Goal: Transaction & Acquisition: Purchase product/service

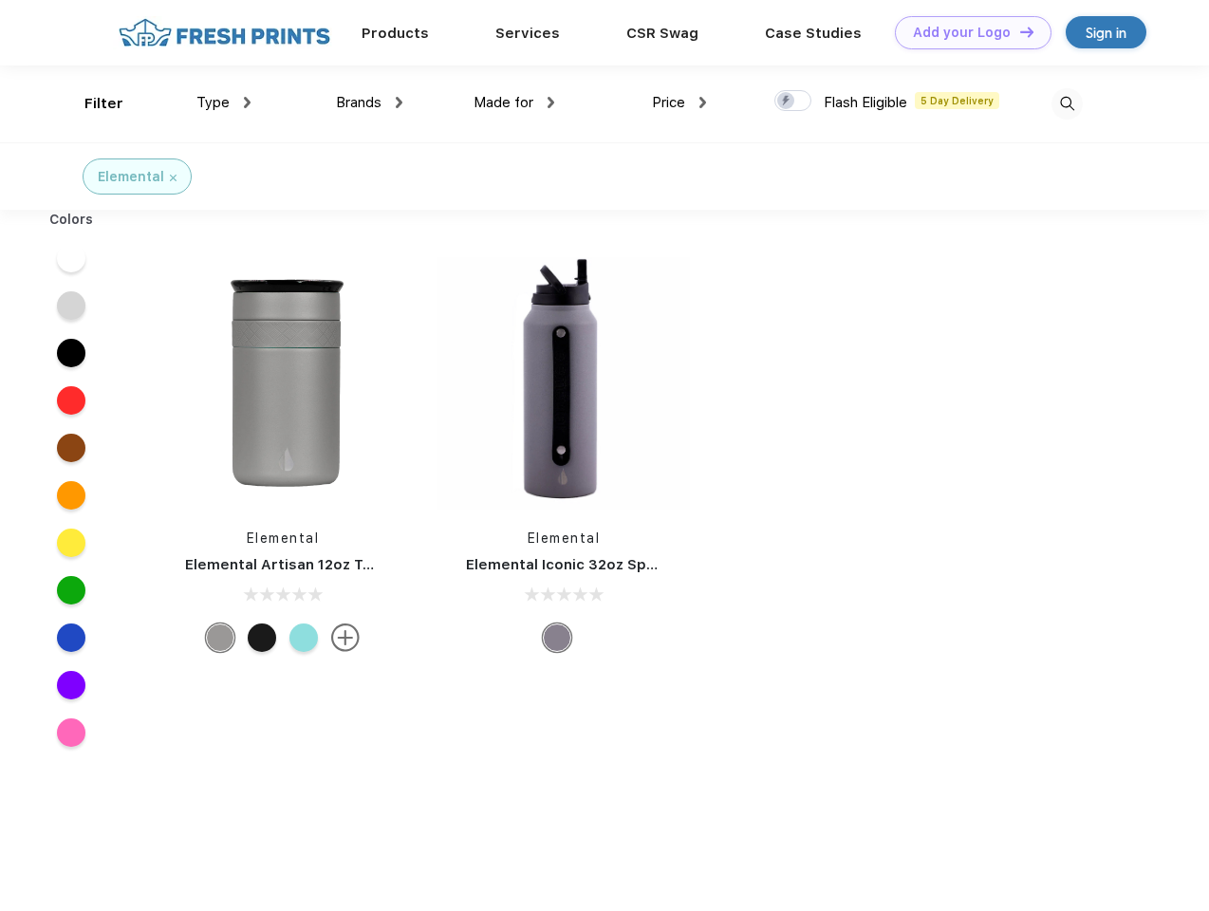
click at [966, 32] on link "Add your Logo Design Tool" at bounding box center [973, 32] width 157 height 33
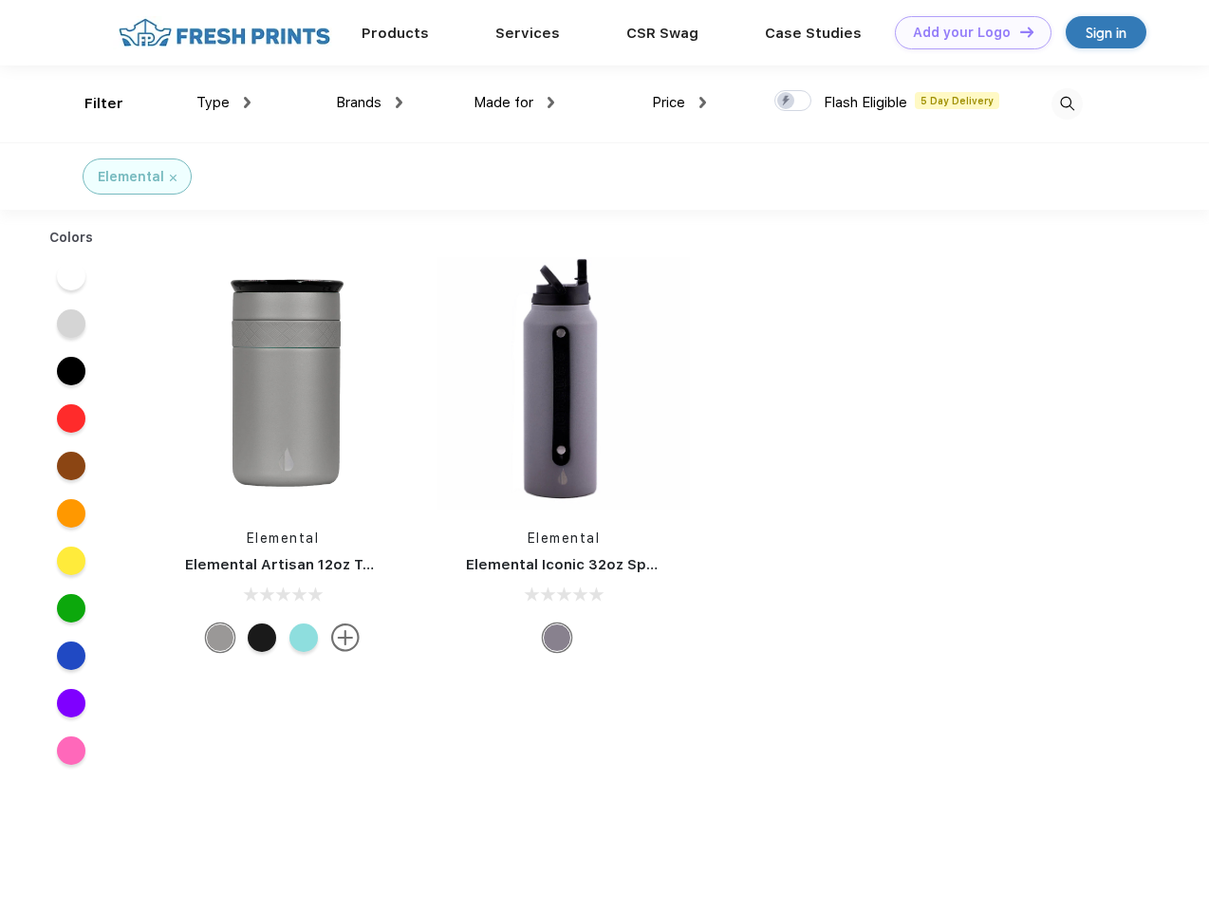
click at [0, 0] on div "Design Tool" at bounding box center [0, 0] width 0 height 0
click at [1018, 31] on link "Add your Logo Design Tool" at bounding box center [973, 32] width 157 height 33
click at [91, 103] on div "Filter" at bounding box center [103, 104] width 39 height 22
click at [224, 102] on span "Type" at bounding box center [212, 102] width 33 height 17
click at [369, 102] on span "Brands" at bounding box center [359, 102] width 46 height 17
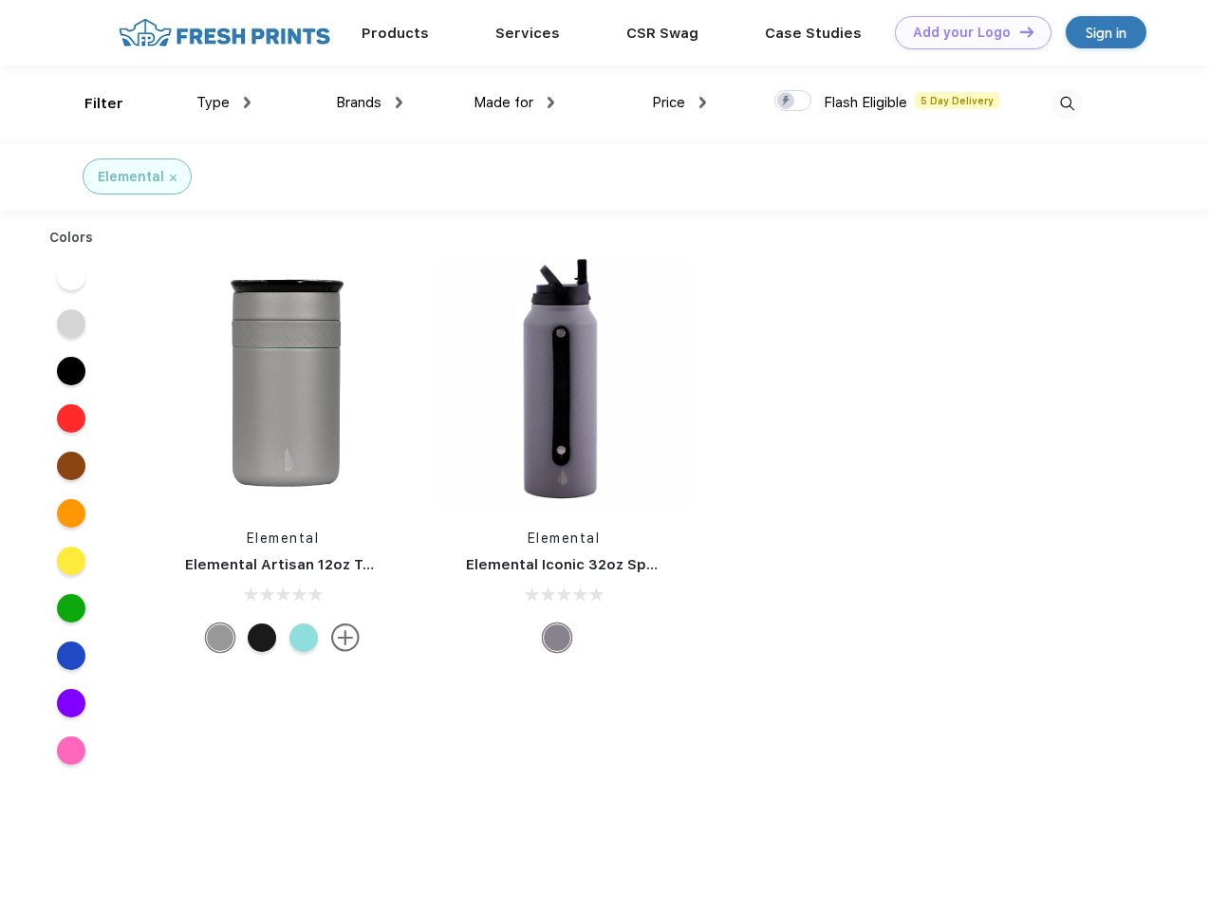
click at [514, 102] on span "Made for" at bounding box center [503, 102] width 60 height 17
click at [679, 102] on span "Price" at bounding box center [668, 102] width 33 height 17
click at [793, 102] on div at bounding box center [792, 100] width 37 height 21
click at [787, 102] on input "checkbox" at bounding box center [780, 95] width 12 height 12
click at [1066, 103] on img at bounding box center [1066, 103] width 31 height 31
